Goal: Task Accomplishment & Management: Use online tool/utility

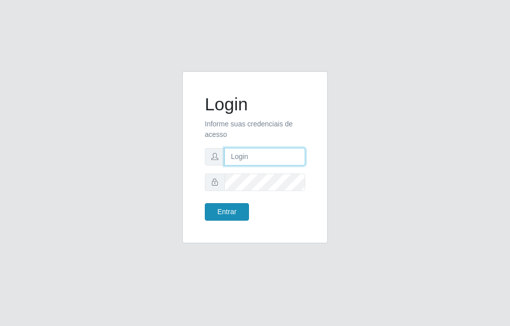
type input "raiane@B7"
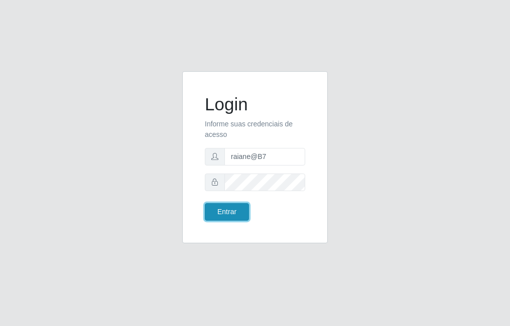
click at [235, 219] on button "Entrar" at bounding box center [227, 212] width 44 height 18
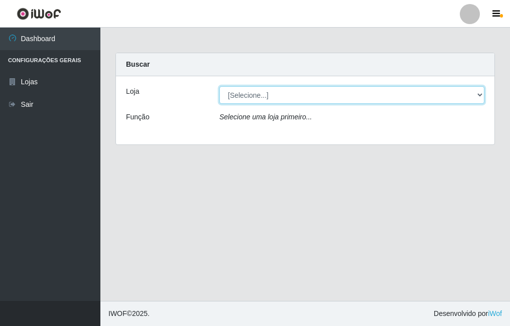
click at [258, 97] on select "[Selecione...] Bemais Supermercados - B7 Oitizeiro" at bounding box center [351, 95] width 265 height 18
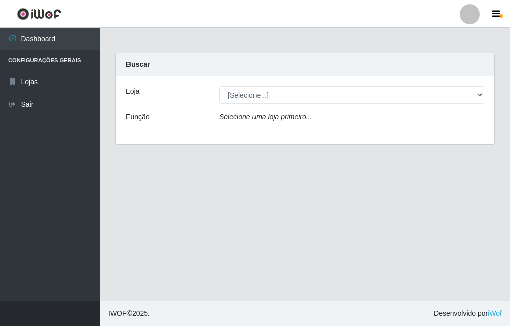
click at [253, 135] on div "Loja [Selecione...] Bemais Supermercados - B7 Oitizeiro Função Selecione uma lo…" at bounding box center [305, 110] width 378 height 68
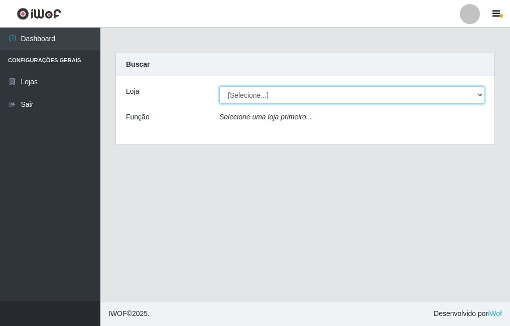
click at [260, 101] on select "[Selecione...] Bemais Supermercados - B7 Oitizeiro" at bounding box center [351, 95] width 265 height 18
select select "411"
click at [219, 86] on select "[Selecione...] Bemais Supermercados - B7 Oitizeiro" at bounding box center [351, 95] width 265 height 18
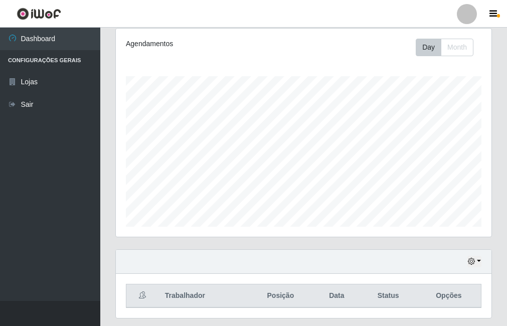
scroll to position [151, 0]
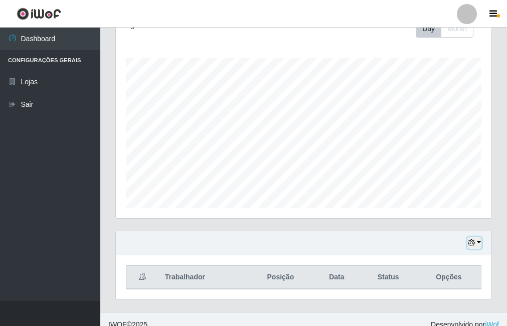
click at [473, 242] on icon "button" at bounding box center [471, 242] width 7 height 7
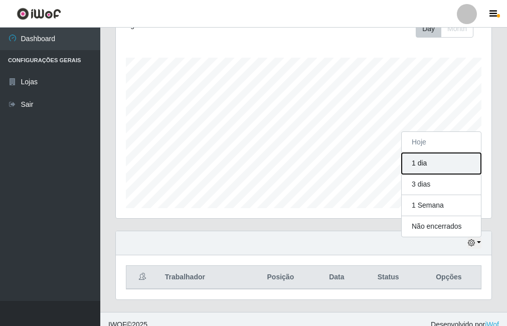
click at [418, 164] on button "1 dia" at bounding box center [441, 163] width 79 height 21
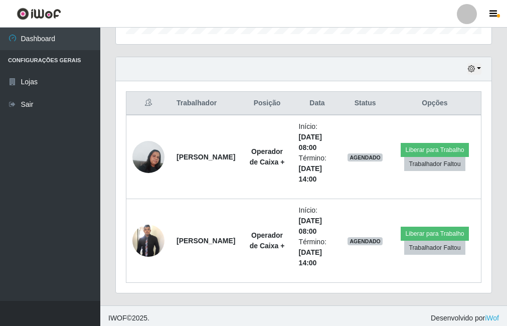
scroll to position [329, 0]
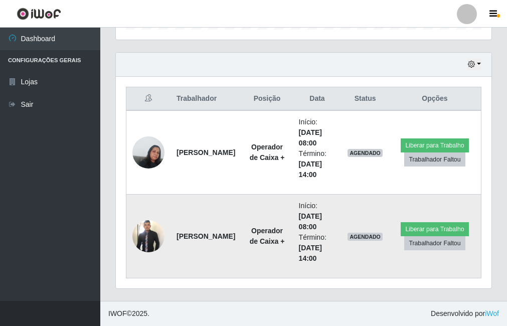
click at [142, 237] on img at bounding box center [148, 236] width 32 height 35
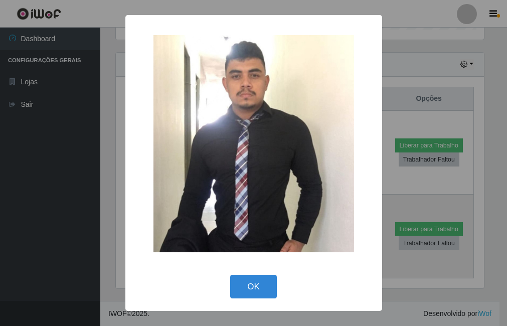
scroll to position [208, 371]
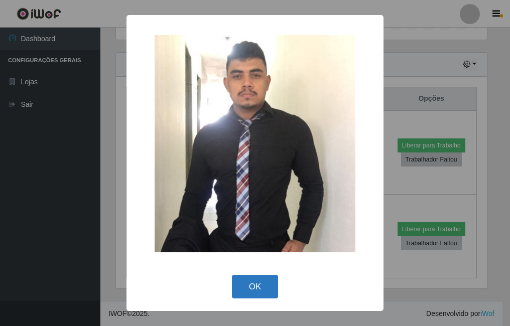
click at [251, 280] on button "OK" at bounding box center [255, 287] width 47 height 24
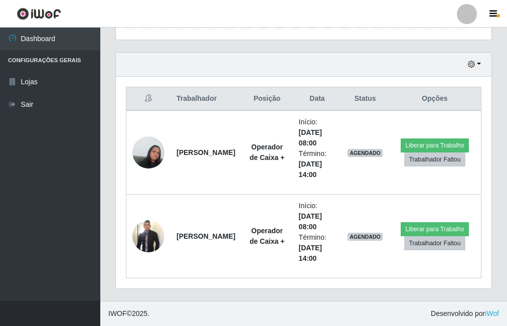
scroll to position [208, 376]
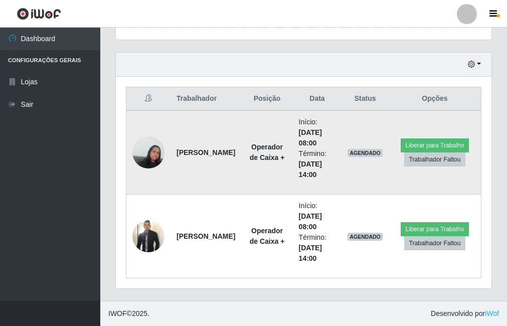
click at [148, 157] on img at bounding box center [148, 152] width 32 height 43
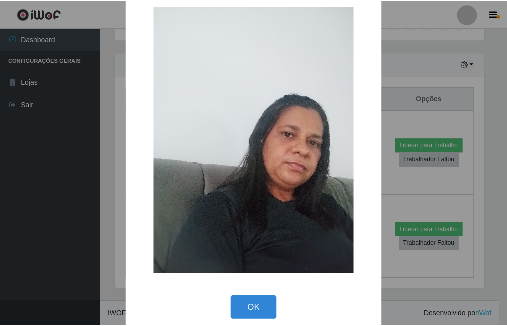
scroll to position [29, 0]
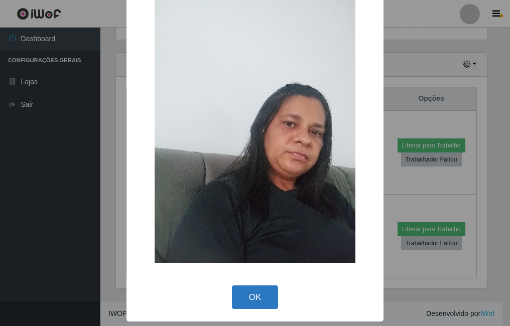
click at [232, 289] on button "OK" at bounding box center [255, 297] width 47 height 24
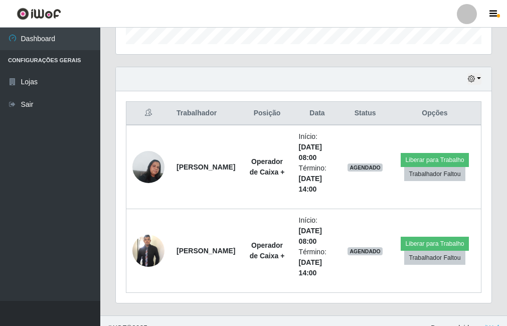
scroll to position [329, 0]
